Goal: Task Accomplishment & Management: Use online tool/utility

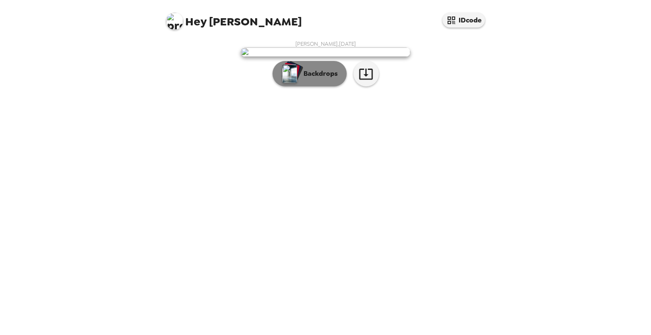
click at [317, 79] on p "Backdrops" at bounding box center [318, 74] width 39 height 10
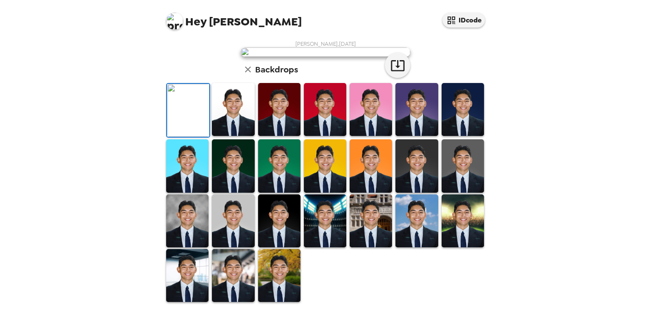
scroll to position [24, 0]
click at [281, 136] on img at bounding box center [279, 109] width 42 height 53
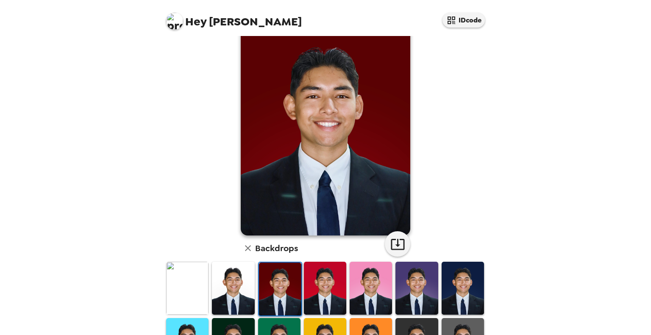
click at [242, 283] on img at bounding box center [233, 288] width 42 height 53
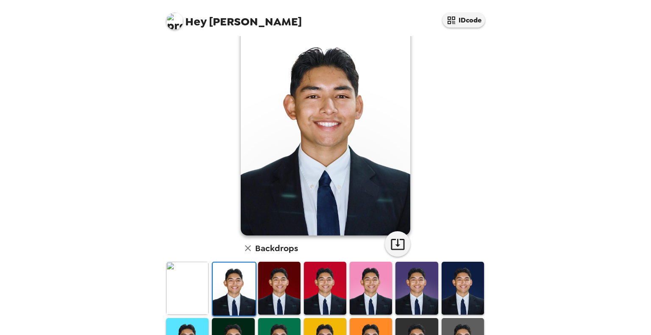
click at [412, 301] on img at bounding box center [417, 288] width 42 height 53
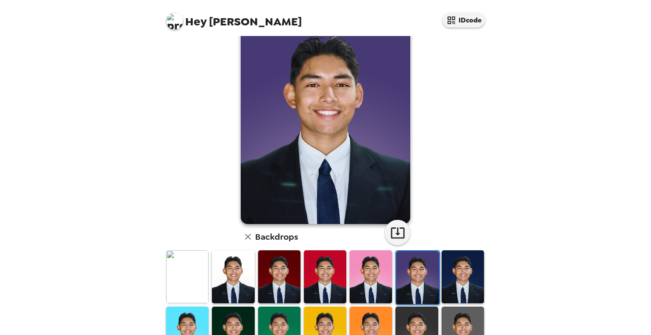
scroll to position [36, 0]
click at [470, 275] on img at bounding box center [463, 276] width 42 height 53
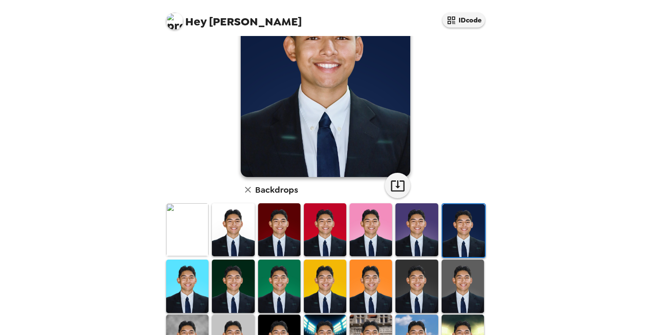
scroll to position [83, 0]
click at [280, 299] on img at bounding box center [279, 286] width 42 height 53
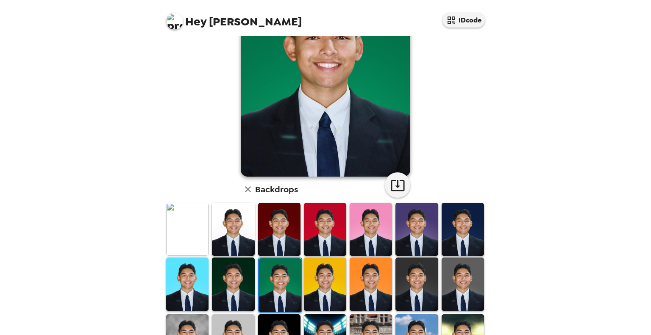
click at [241, 283] on img at bounding box center [233, 284] width 42 height 53
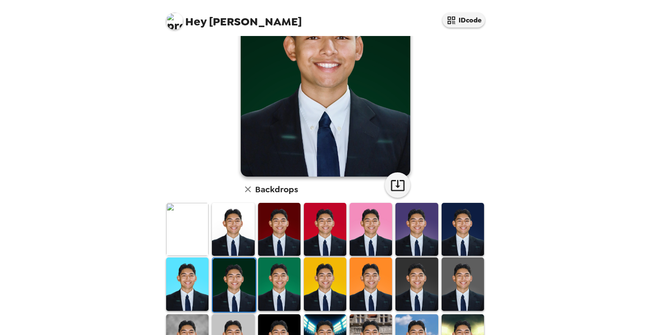
click at [182, 289] on img at bounding box center [187, 284] width 42 height 53
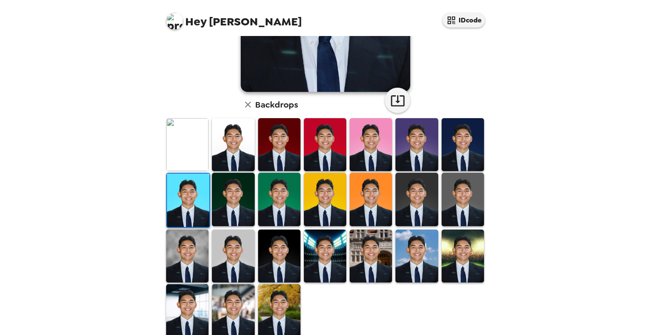
scroll to position [173, 0]
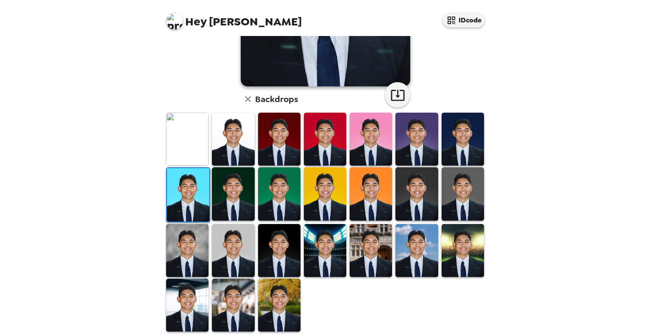
click at [380, 246] on img at bounding box center [371, 250] width 42 height 53
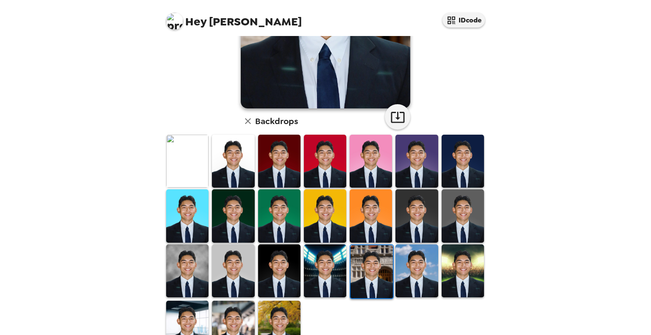
scroll to position [154, 0]
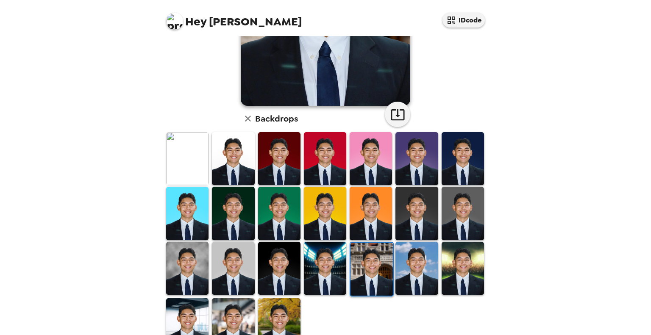
click at [276, 320] on img at bounding box center [279, 325] width 42 height 53
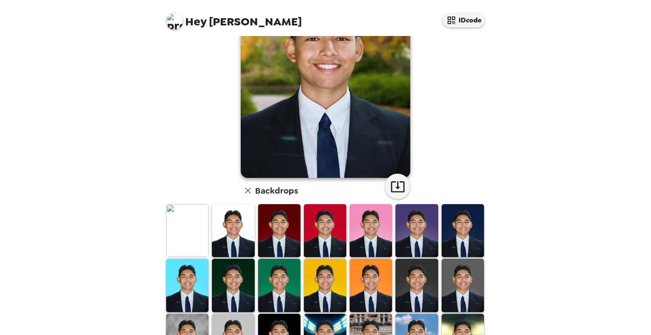
scroll to position [178, 0]
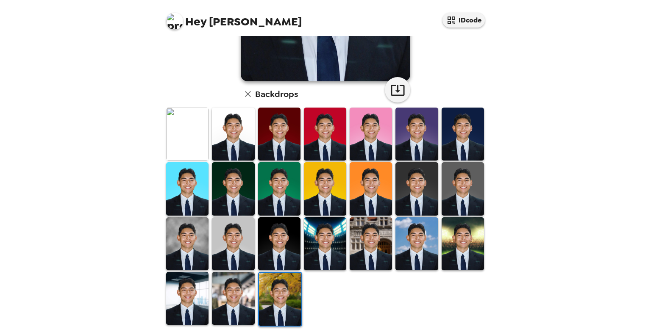
click at [446, 254] on img at bounding box center [463, 244] width 42 height 53
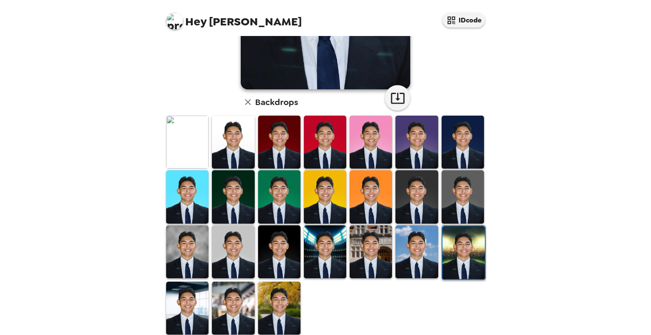
scroll to position [173, 0]
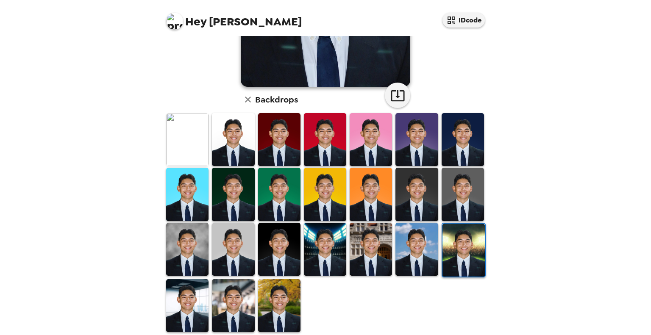
click at [279, 311] on img at bounding box center [279, 305] width 42 height 53
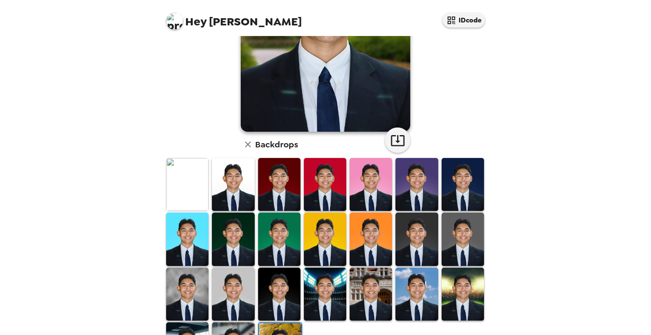
scroll to position [178, 0]
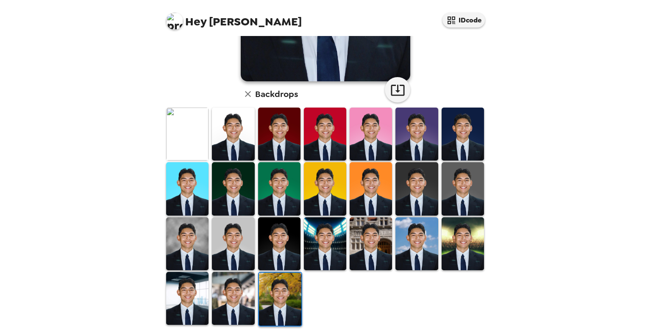
click at [236, 295] on img at bounding box center [233, 298] width 42 height 53
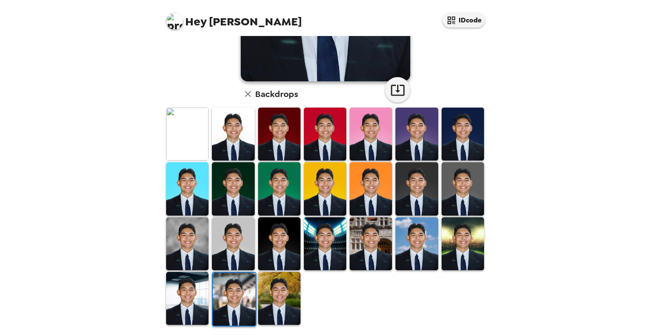
click at [202, 282] on img at bounding box center [187, 298] width 42 height 53
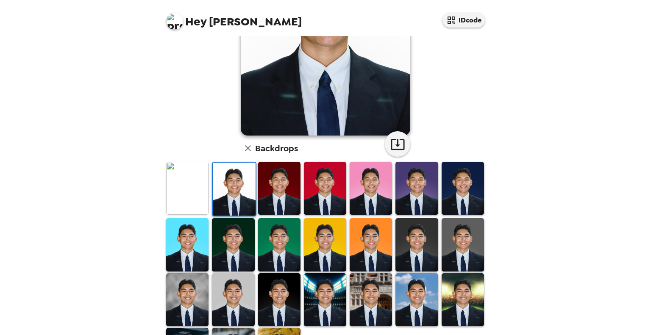
scroll to position [126, 0]
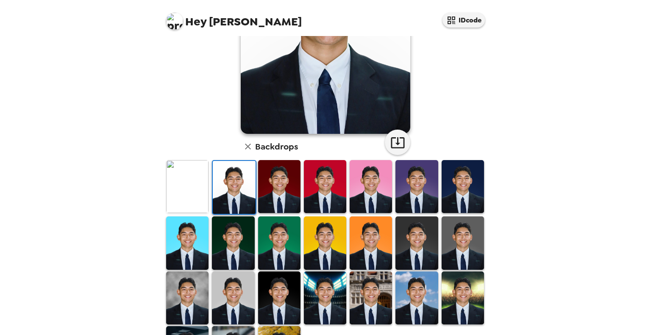
click at [195, 187] on img at bounding box center [187, 186] width 42 height 53
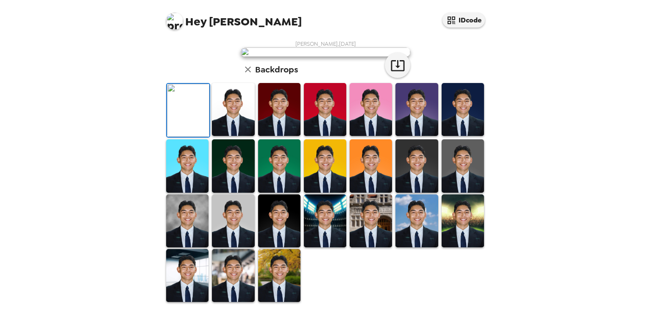
scroll to position [178, 0]
click at [329, 243] on img at bounding box center [325, 221] width 42 height 53
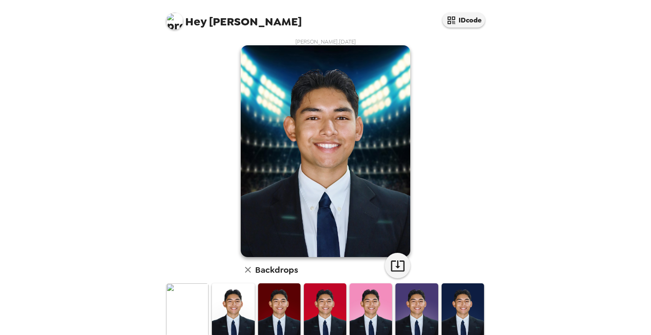
scroll to position [0, 0]
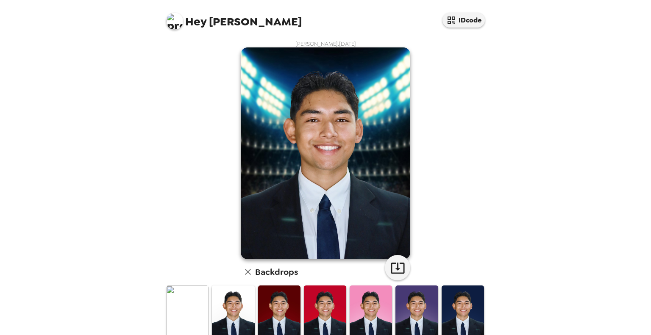
click at [181, 304] on img at bounding box center [187, 312] width 42 height 53
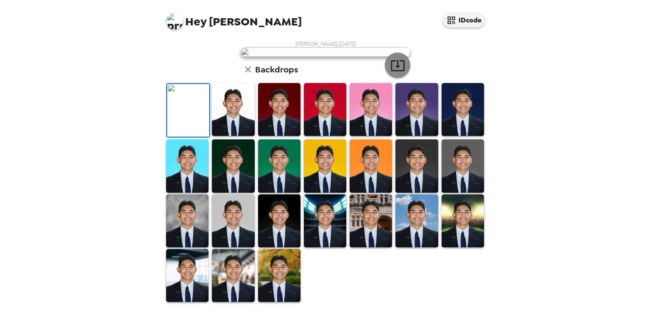
click at [394, 78] on button "button" at bounding box center [397, 65] width 25 height 25
